Goal: Task Accomplishment & Management: Complete application form

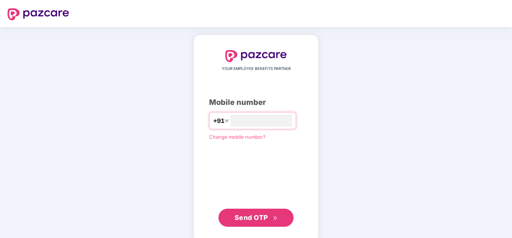
type input "**********"
click at [266, 215] on span "Send OTP" at bounding box center [251, 217] width 33 height 8
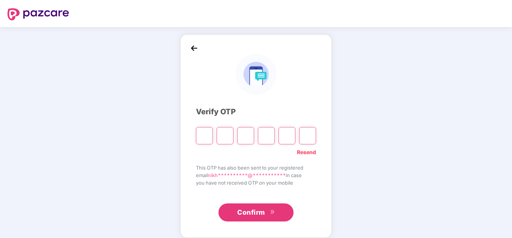
click at [200, 132] on input "Please enter verification code. Digit 1" at bounding box center [204, 135] width 17 height 17
type input "*"
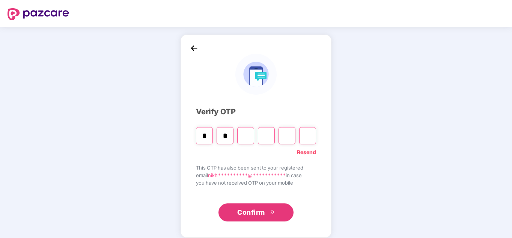
type input "*"
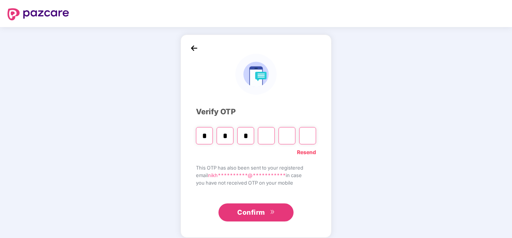
type input "*"
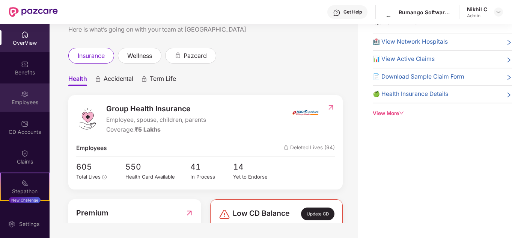
click at [19, 92] on div "Employees" at bounding box center [25, 97] width 50 height 28
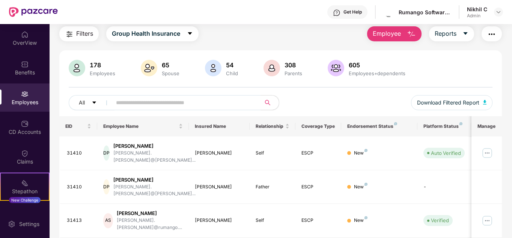
click at [381, 31] on span "Employee" at bounding box center [387, 33] width 28 height 9
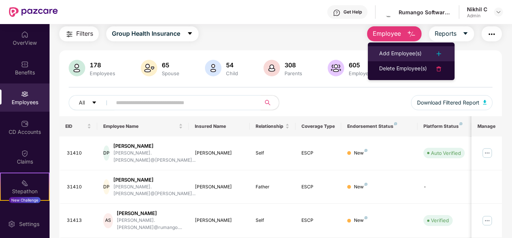
click at [397, 50] on div "Add Employee(s)" at bounding box center [400, 53] width 42 height 9
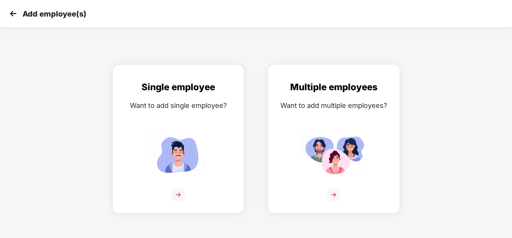
click at [313, 157] on img at bounding box center [334, 154] width 68 height 47
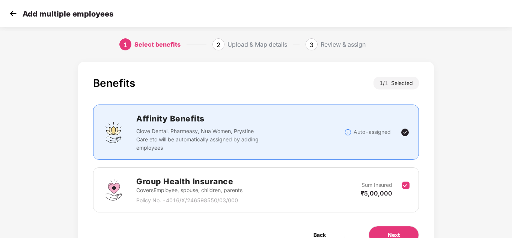
scroll to position [40, 0]
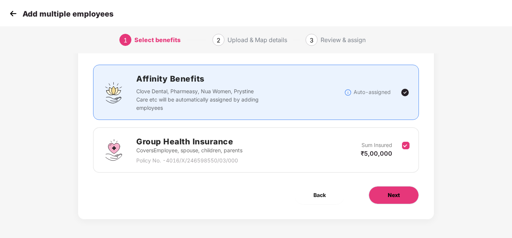
click at [397, 194] on span "Next" at bounding box center [394, 195] width 12 height 8
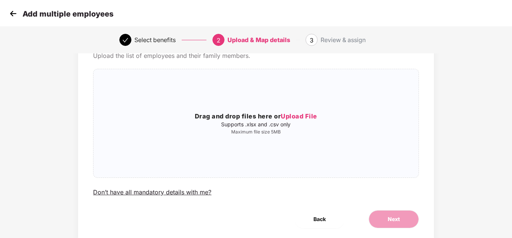
scroll to position [0, 0]
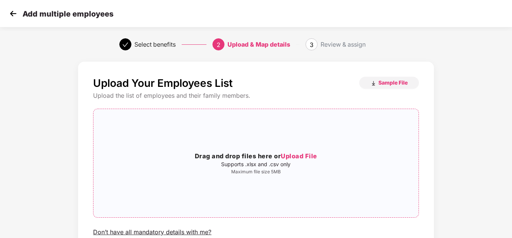
click at [293, 155] on span "Upload File" at bounding box center [299, 156] width 36 height 8
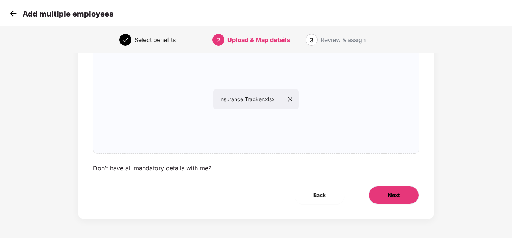
click at [385, 195] on button "Next" at bounding box center [394, 195] width 50 height 18
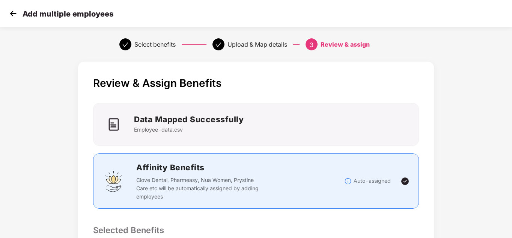
scroll to position [189, 0]
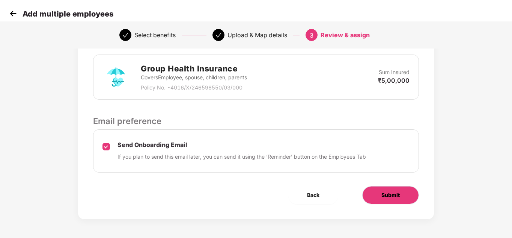
click at [390, 189] on button "Submit" at bounding box center [390, 195] width 57 height 18
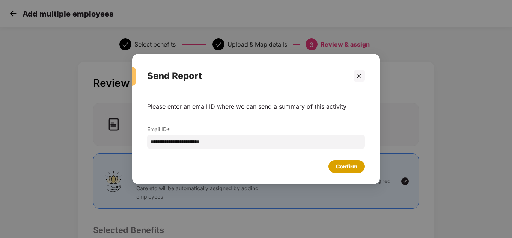
click at [346, 171] on div "Confirm" at bounding box center [346, 166] width 36 height 13
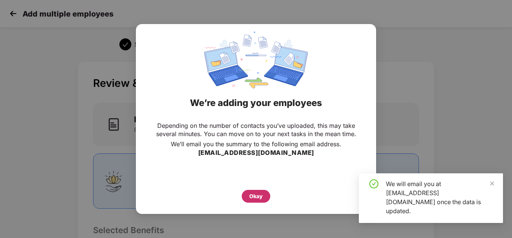
click at [259, 193] on div "Okay" at bounding box center [256, 196] width 14 height 8
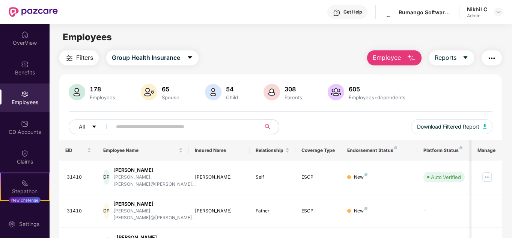
click at [215, 16] on div "Get Help Rumango Software And Consulting Services Private Limited Nikhil C Admin" at bounding box center [280, 12] width 445 height 24
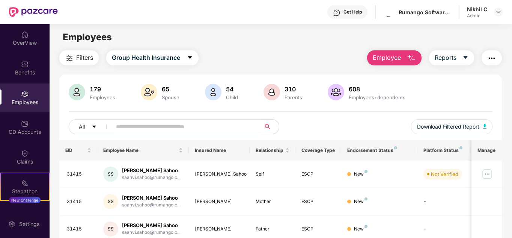
click at [388, 63] on button "Employee" at bounding box center [394, 57] width 54 height 15
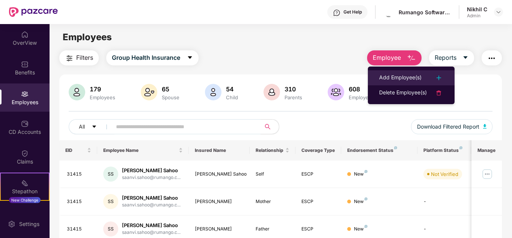
click at [396, 73] on div "Add Employee(s)" at bounding box center [400, 77] width 42 height 9
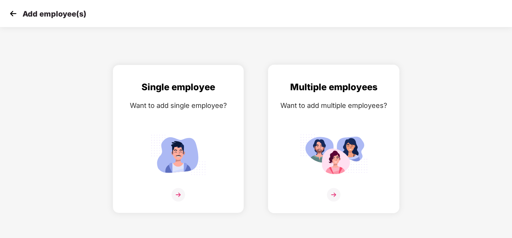
click at [344, 119] on div "Multiple employees Want to add multiple employees?" at bounding box center [334, 145] width 116 height 131
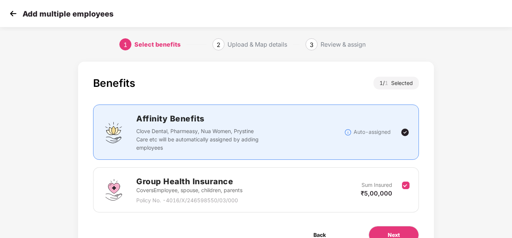
scroll to position [40, 0]
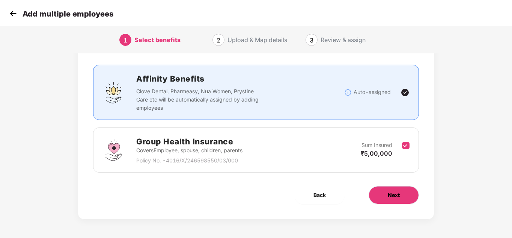
click at [394, 197] on span "Next" at bounding box center [394, 195] width 12 height 8
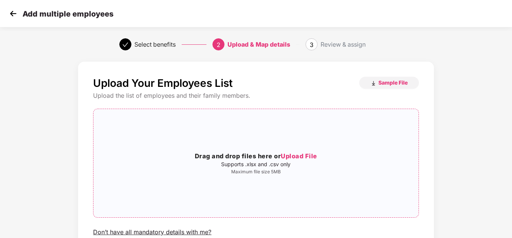
click at [307, 152] on span "Upload File" at bounding box center [299, 156] width 36 height 8
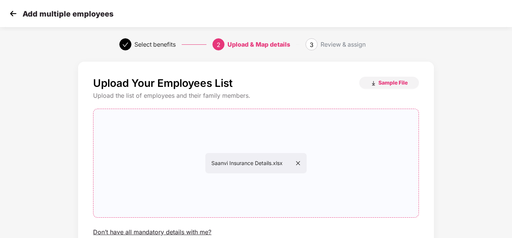
scroll to position [64, 0]
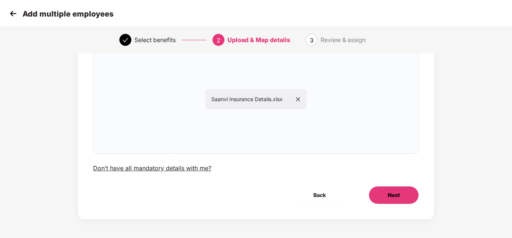
click at [383, 198] on button "Next" at bounding box center [394, 195] width 50 height 18
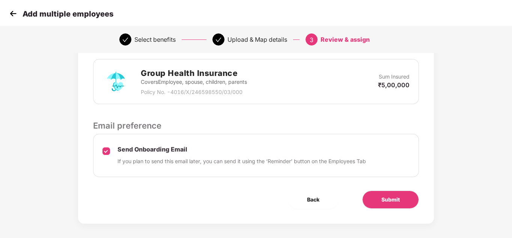
scroll to position [189, 0]
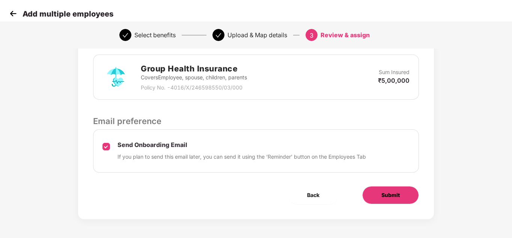
click at [387, 191] on span "Submit" at bounding box center [390, 195] width 18 height 8
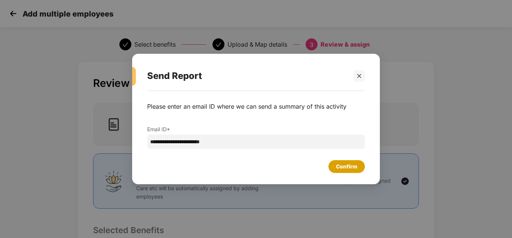
click at [352, 166] on div "Confirm" at bounding box center [346, 166] width 21 height 8
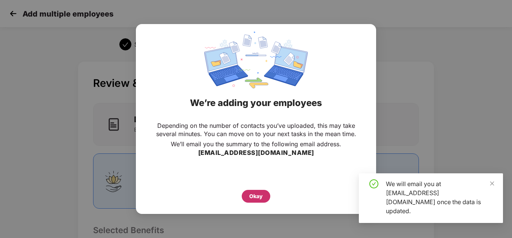
click at [251, 200] on div "Okay" at bounding box center [256, 196] width 14 height 8
